Goal: Check status: Check status

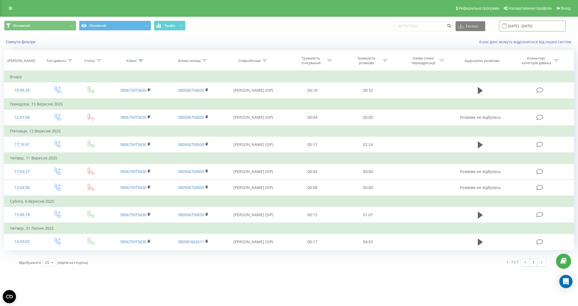
click at [529, 26] on input "[DATE] - [DATE]" at bounding box center [532, 26] width 67 height 11
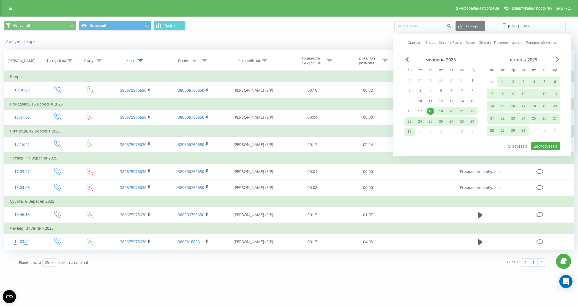
click at [557, 61] on span "Next Month" at bounding box center [557, 59] width 3 height 5
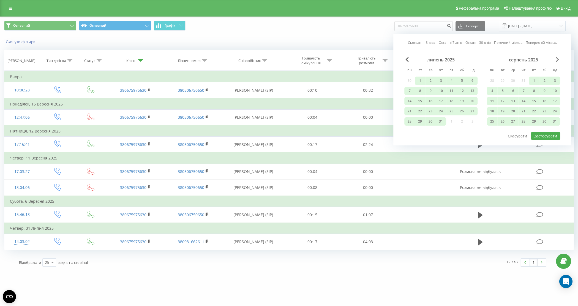
click at [557, 61] on span "Next Month" at bounding box center [557, 59] width 3 height 5
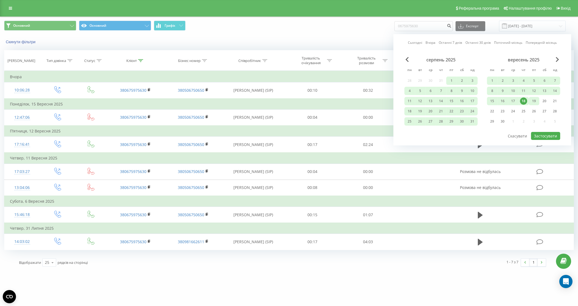
click at [532, 100] on div "19" at bounding box center [533, 100] width 7 height 7
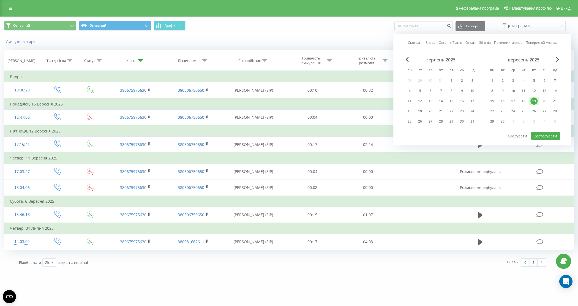
click at [532, 100] on div "19" at bounding box center [533, 100] width 7 height 7
click at [543, 134] on button "Застосувати" at bounding box center [545, 136] width 29 height 8
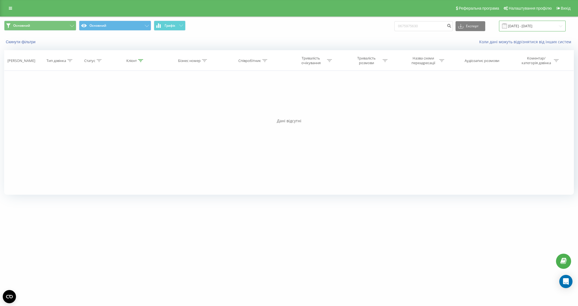
click at [525, 27] on input "[DATE] - [DATE]" at bounding box center [532, 26] width 67 height 11
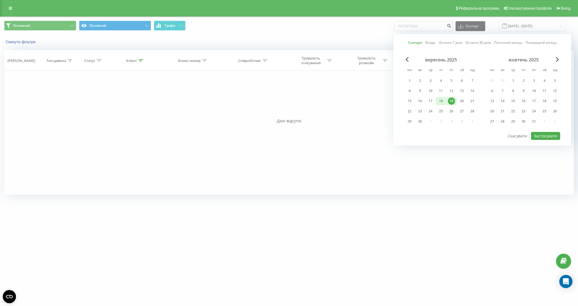
click at [442, 100] on div "18" at bounding box center [440, 100] width 7 height 7
click at [451, 100] on div "19" at bounding box center [451, 100] width 7 height 7
click at [541, 134] on button "Застосувати" at bounding box center [545, 136] width 29 height 8
type input "[DATE] - [DATE]"
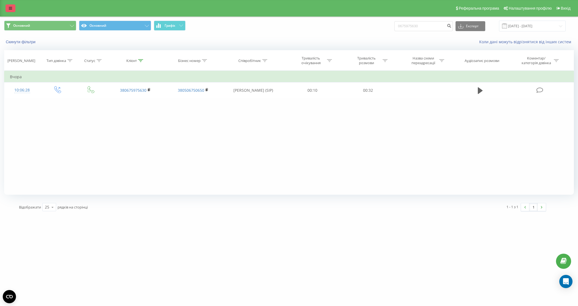
click at [9, 8] on icon at bounding box center [10, 8] width 3 height 4
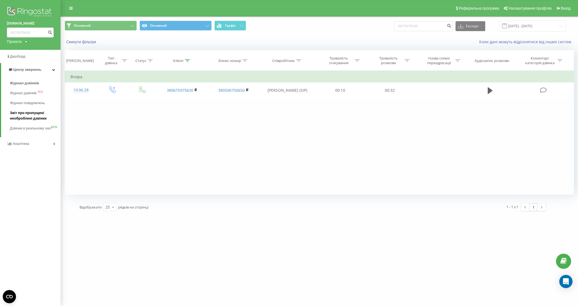
click at [37, 118] on span "Звіт про пропущені необроблені дзвінки" at bounding box center [34, 115] width 48 height 11
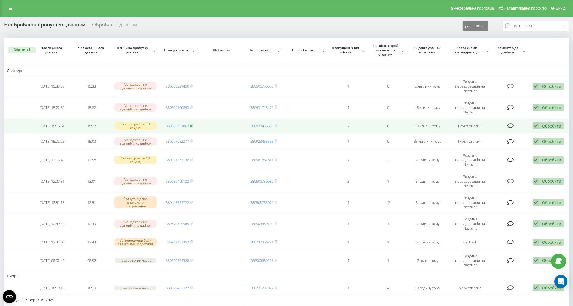
click at [192, 125] on rect at bounding box center [191, 126] width 2 height 2
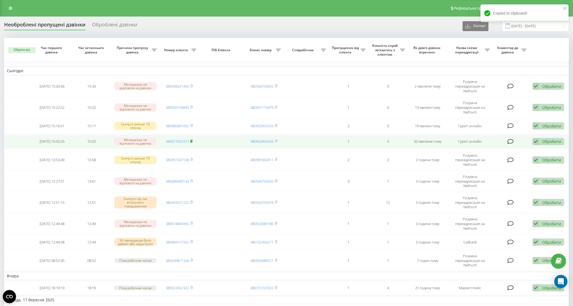
click at [191, 140] on rect at bounding box center [191, 141] width 2 height 2
